Goal: Check status: Check status

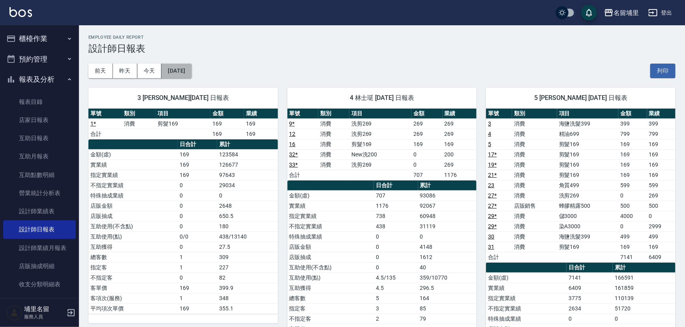
click at [178, 68] on button "[DATE]" at bounding box center [176, 71] width 30 height 15
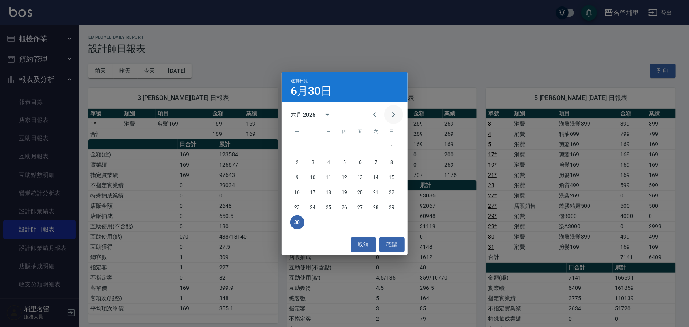
click at [392, 116] on icon "Next month" at bounding box center [393, 114] width 9 height 9
click at [393, 116] on icon "Next month" at bounding box center [393, 114] width 3 height 5
click at [392, 176] on button "17" at bounding box center [392, 177] width 14 height 14
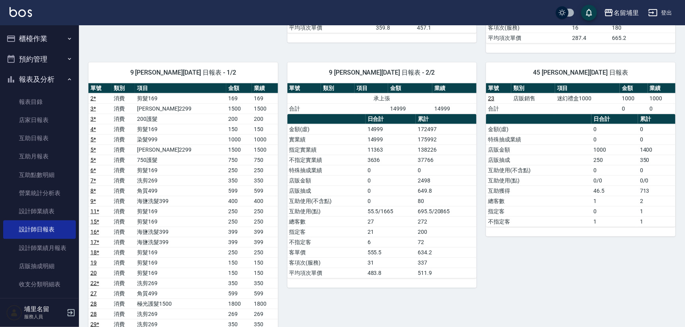
scroll to position [427, 0]
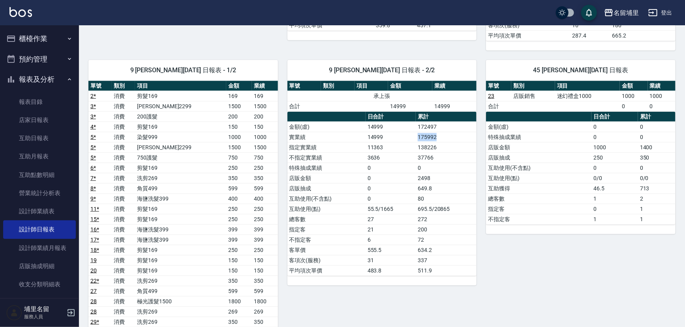
drag, startPoint x: 416, startPoint y: 136, endPoint x: 447, endPoint y: 135, distance: 31.2
click at [447, 135] on td "175992" at bounding box center [446, 137] width 61 height 10
drag, startPoint x: 442, startPoint y: 142, endPoint x: 404, endPoint y: 146, distance: 38.2
click at [404, 146] on tr "指定實業績 11363 138226" at bounding box center [382, 147] width 190 height 10
click at [409, 157] on td "3636" at bounding box center [391, 157] width 50 height 10
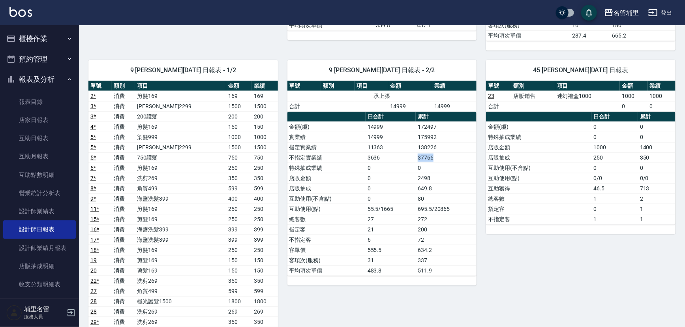
drag, startPoint x: 409, startPoint y: 157, endPoint x: 451, endPoint y: 156, distance: 42.6
click at [451, 156] on tr "不指定實業績 3636 37766" at bounding box center [382, 157] width 190 height 10
click at [445, 163] on td "0" at bounding box center [446, 168] width 61 height 10
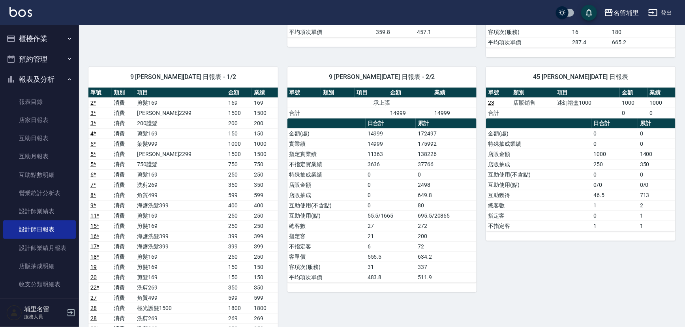
scroll to position [499, 0]
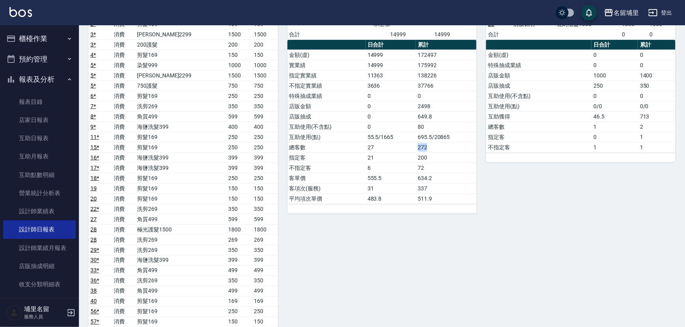
drag, startPoint x: 434, startPoint y: 145, endPoint x: 398, endPoint y: 145, distance: 36.3
click at [398, 145] on tr "總客數 27 272" at bounding box center [382, 147] width 190 height 10
click at [398, 145] on td "27" at bounding box center [391, 147] width 50 height 10
drag, startPoint x: 399, startPoint y: 145, endPoint x: 431, endPoint y: 143, distance: 32.0
click at [431, 143] on tr "總客數 27 272" at bounding box center [382, 147] width 190 height 10
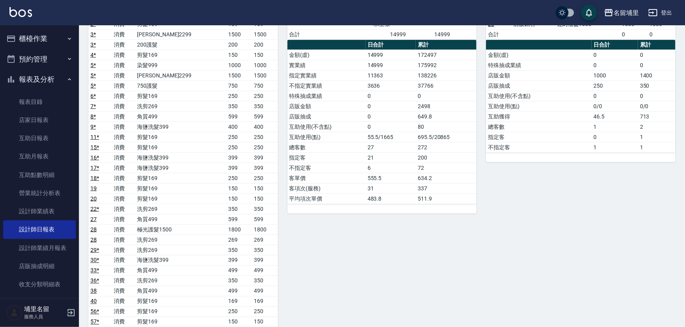
click at [433, 153] on td "200" at bounding box center [446, 157] width 61 height 10
drag, startPoint x: 433, startPoint y: 153, endPoint x: 414, endPoint y: 157, distance: 19.4
click at [414, 157] on tr "指定客 21 200" at bounding box center [382, 157] width 190 height 10
click at [414, 157] on td "21" at bounding box center [391, 157] width 50 height 10
